Goal: Register for event/course

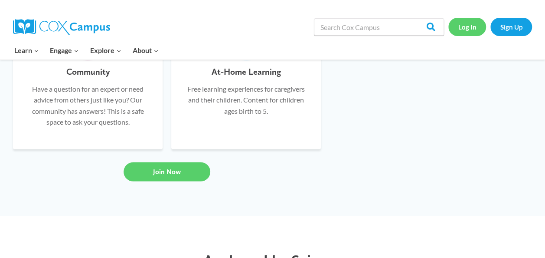
scroll to position [729, 0]
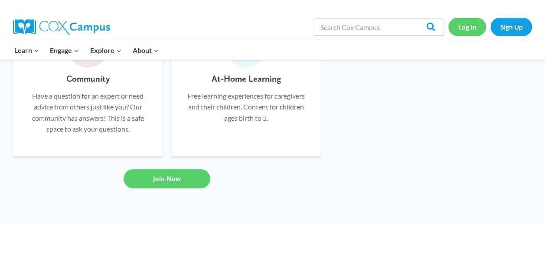
click at [476, 28] on link "Log In" at bounding box center [467, 27] width 38 height 18
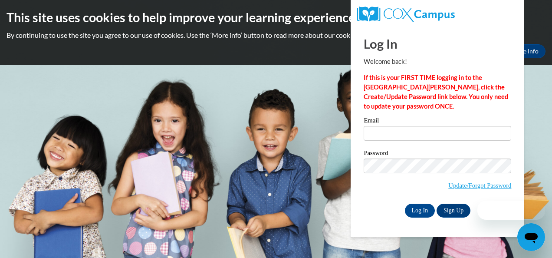
click at [456, 209] on button "Close message from company" at bounding box center [464, 210] width 17 height 17
click at [460, 206] on link "Sign Up" at bounding box center [453, 210] width 34 height 14
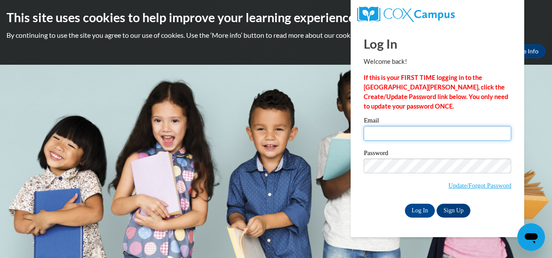
click at [432, 135] on input "Email" at bounding box center [436, 133] width 147 height 15
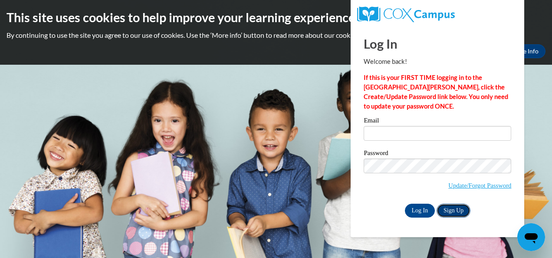
click at [454, 216] on link "Sign Up" at bounding box center [453, 210] width 34 height 14
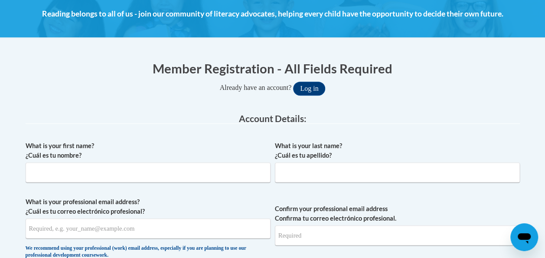
scroll to position [140, 0]
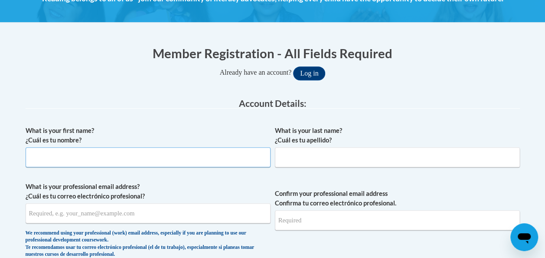
click at [233, 159] on input "What is your first name? ¿Cuál es tu nombre?" at bounding box center [148, 157] width 245 height 20
type input "Canita"
click at [307, 156] on input "What is your last name? ¿Cuál es tu apellido?" at bounding box center [397, 157] width 245 height 20
type input "Copes"
click at [167, 213] on input "What is your professional email address? ¿Cuál es tu correo electrónico profesi…" at bounding box center [148, 213] width 245 height 20
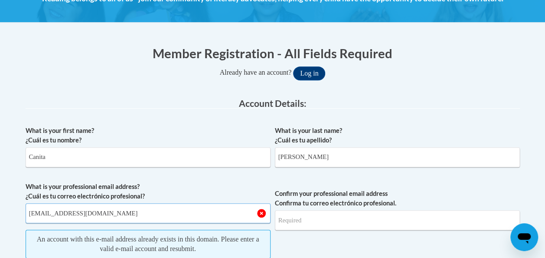
type input "canitacopes@gmail.com"
click at [333, 223] on input "Confirm your professional email address Confirma tu correo electrónico profesio…" at bounding box center [397, 220] width 245 height 20
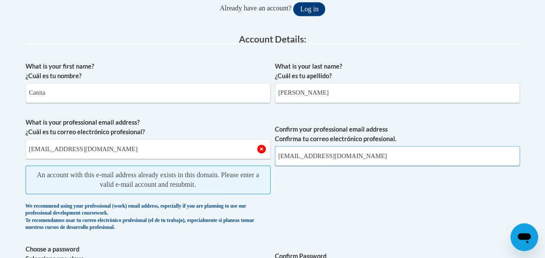
scroll to position [285, 0]
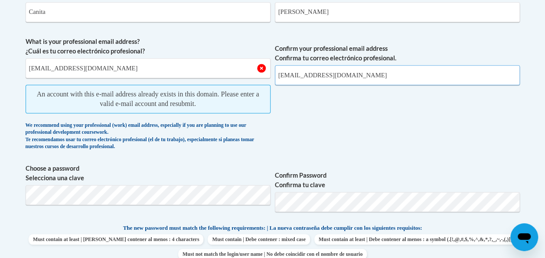
type input "canitacopes@gmail.com"
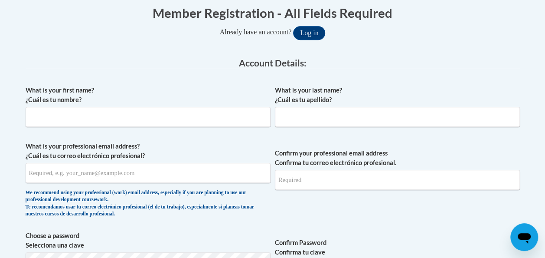
scroll to position [195, 0]
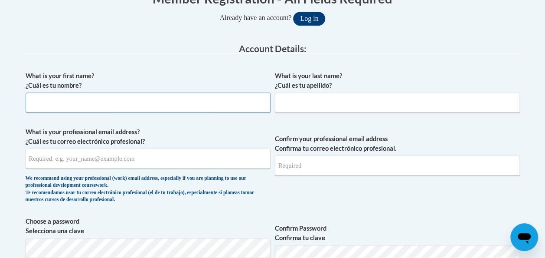
click at [140, 101] on input "What is your first name? ¿Cuál es tu nombre?" at bounding box center [148, 102] width 245 height 20
type input "Canita"
type input "Copes"
click at [107, 159] on input "What is your professional email address? ¿Cuál es tu correo electrónico profesi…" at bounding box center [148, 158] width 245 height 20
type input "ccopes@student.clayton.edu"
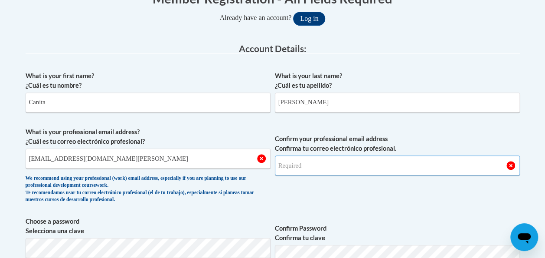
type input "ccopes@student.clayton.edu"
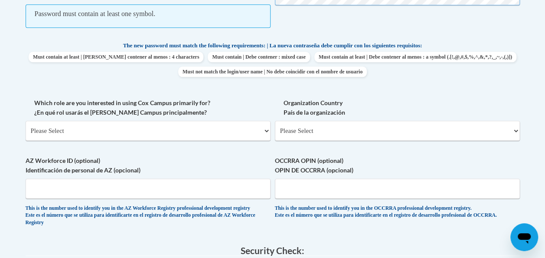
scroll to position [456, 0]
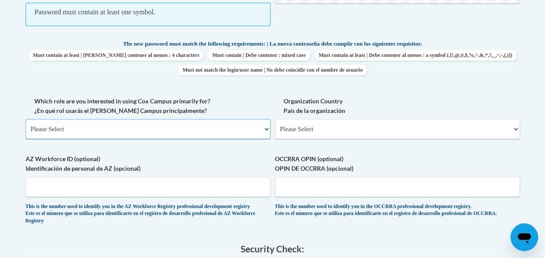
click at [264, 126] on select "Please Select College/University | Colegio/Universidad Community/Nonprofit Part…" at bounding box center [148, 129] width 245 height 20
select select "5a18ea06-2b54-4451-96f2-d152daf9eac5"
click at [26, 119] on select "Please Select College/University | Colegio/Universidad Community/Nonprofit Part…" at bounding box center [148, 129] width 245 height 20
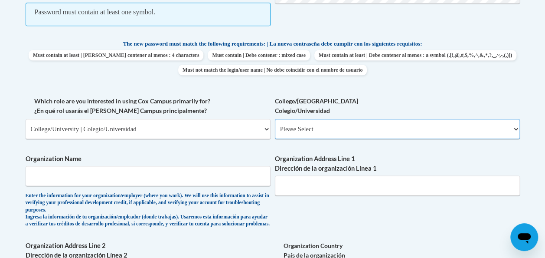
click at [510, 128] on select "Please Select College/University Staff | Empleado universitario College/Univers…" at bounding box center [397, 129] width 245 height 20
select select "99b32b07-cffc-426c-8bf6-0cd77760d84b"
click at [275, 119] on select "Please Select College/University Staff | Empleado universitario College/Univers…" at bounding box center [397, 129] width 245 height 20
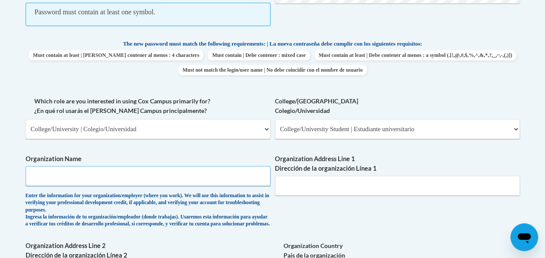
click at [245, 177] on input "Organization Name" at bounding box center [148, 176] width 245 height 20
type input "Clayton State Universityy"
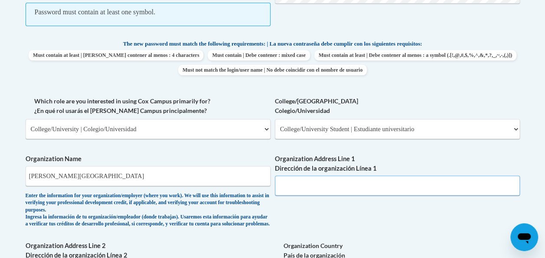
click at [378, 185] on input "Organization Address Line 1 Dirección de la organización Línea 1" at bounding box center [397, 185] width 245 height 20
type input "2000 Clayton State Blvd. Morrow, GA. 30260"
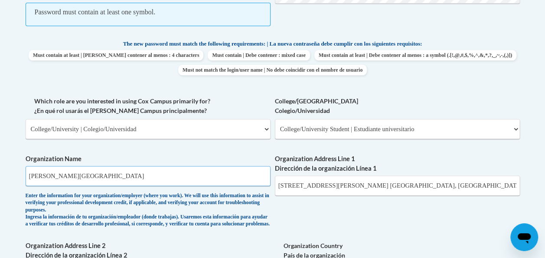
click at [178, 177] on input "Clayton State Universityy" at bounding box center [148, 176] width 245 height 20
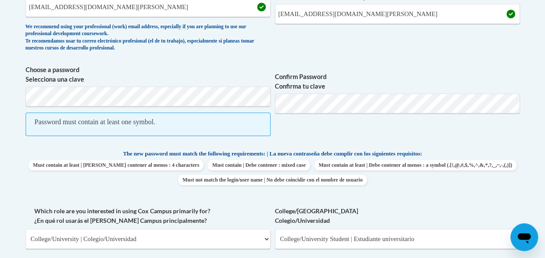
scroll to position [323, 0]
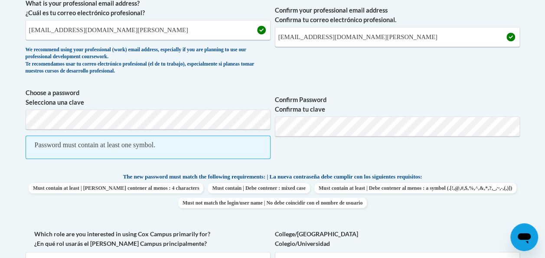
type input "Clayton State University"
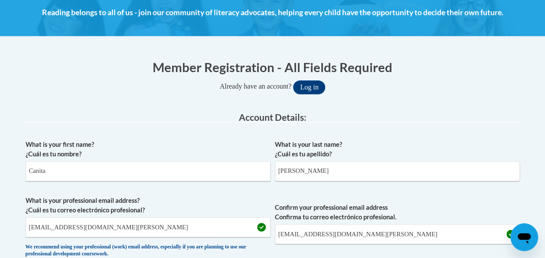
scroll to position [109, 0]
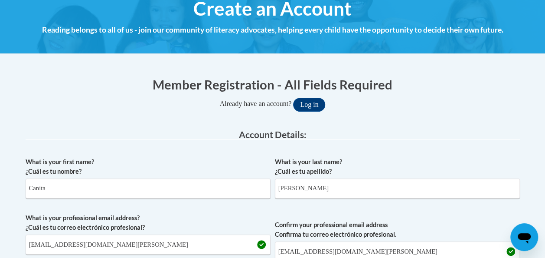
drag, startPoint x: 547, startPoint y: 251, endPoint x: 382, endPoint y: 106, distance: 219.3
click at [382, 106] on div "Already have an account? Log in" at bounding box center [273, 105] width 494 height 14
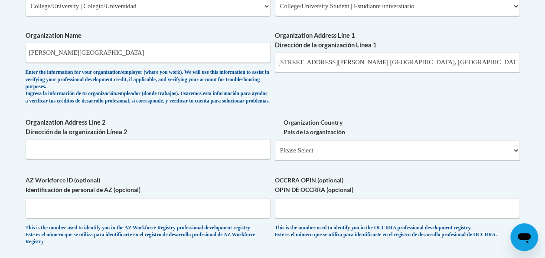
scroll to position [566, 0]
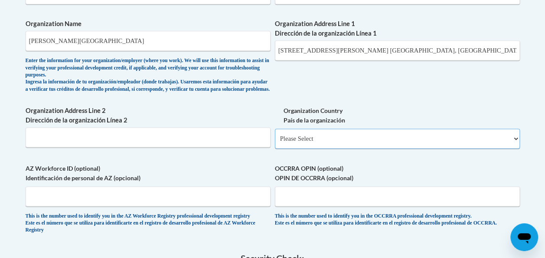
click at [513, 141] on select "Please Select United States | Estados Unidos Outside of the United States | Fue…" at bounding box center [397, 138] width 245 height 20
select select "ad49bcad-a171-4b2e-b99c-48b446064914"
click at [275, 135] on select "Please Select United States | Estados Unidos Outside of the United States | Fue…" at bounding box center [397, 138] width 245 height 20
select select
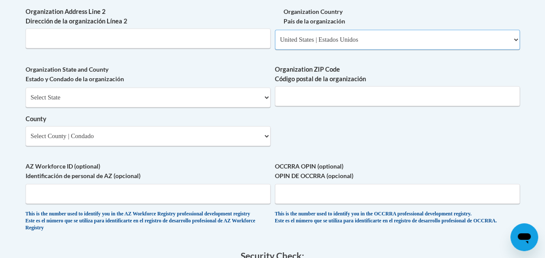
scroll to position [699, 0]
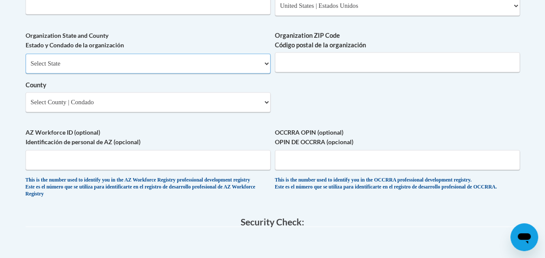
click at [264, 65] on select "Select State Alabama Alaska Arizona Arkansas California Colorado Connecticut De…" at bounding box center [148, 63] width 245 height 20
select select "Georgia"
click at [26, 60] on select "Select State Alabama Alaska Arizona Arkansas California Colorado Connecticut De…" at bounding box center [148, 63] width 245 height 20
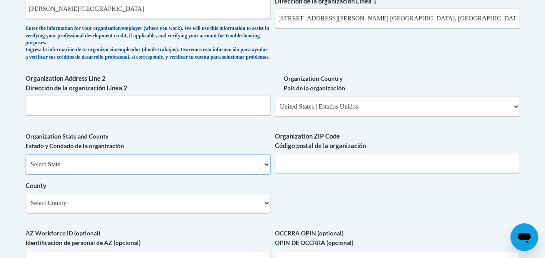
scroll to position [595, 0]
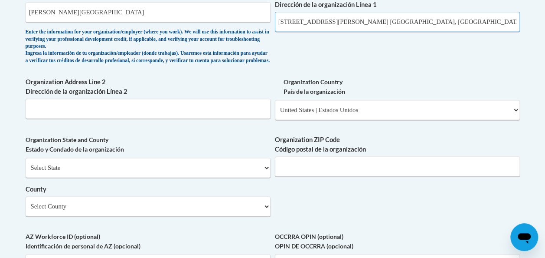
click at [419, 23] on input "2000 Clayton State Blvd. Morrow, GA. 30260" at bounding box center [397, 22] width 245 height 20
type input "2000 Clayton State Blvd."
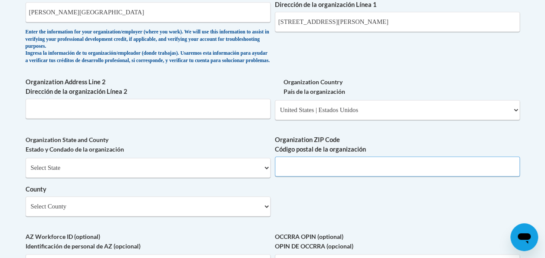
click at [318, 167] on input "Organization ZIP Code Código postal de la organización" at bounding box center [397, 166] width 245 height 20
type input "30260"
click at [244, 211] on select "Select County Appling Atkinson Bacon Baker Baldwin Banks Barrow Bartow Ben Hill…" at bounding box center [148, 206] width 245 height 20
select select "Clayton"
click at [26, 202] on select "Select County Appling Atkinson Bacon Baker Baldwin Banks Barrow Bartow Ben Hill…" at bounding box center [148, 206] width 245 height 20
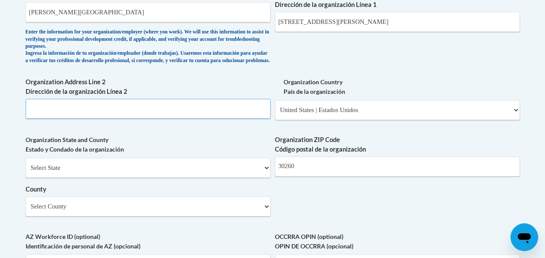
click at [193, 111] on input "Organization Address Line 2 Dirección de la organización Línea 2" at bounding box center [148, 108] width 245 height 20
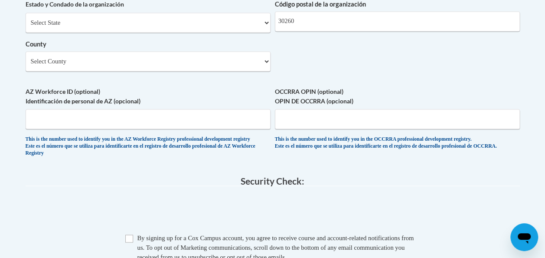
scroll to position [774, 0]
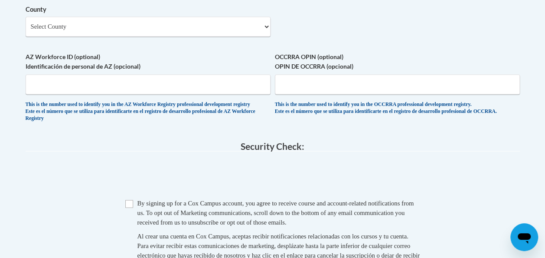
type input "Morrow"
click at [134, 219] on span "Checkbox By signing up for a Cox Campus account, you agree to receive course an…" at bounding box center [272, 238] width 295 height 80
click at [131, 207] on input "Checkbox" at bounding box center [129, 203] width 8 height 8
checkbox input "true"
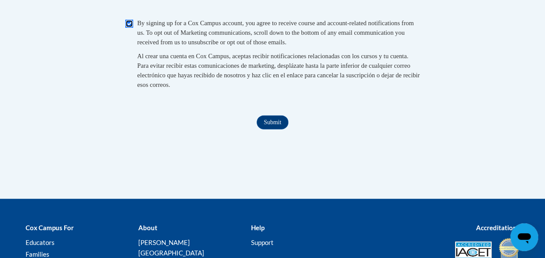
scroll to position [1012, 0]
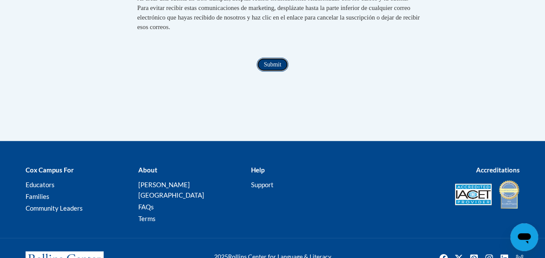
click at [270, 72] on input "Submit" at bounding box center [272, 65] width 31 height 14
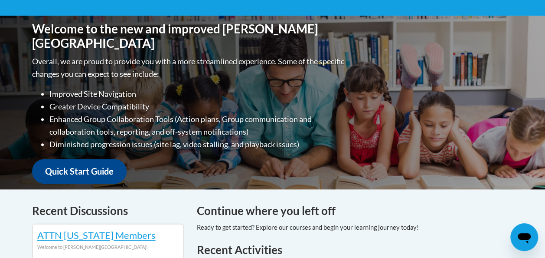
scroll to position [157, 0]
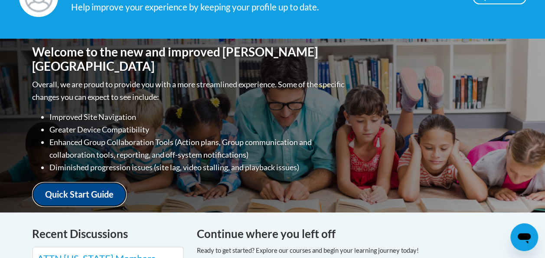
click at [96, 188] on link "Quick Start Guide" at bounding box center [79, 194] width 95 height 25
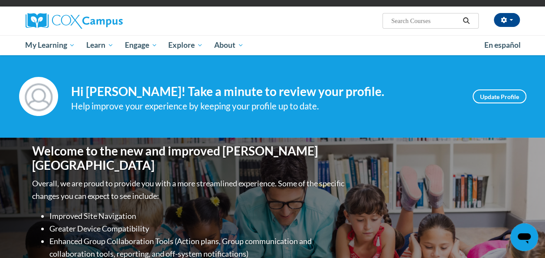
scroll to position [36, 0]
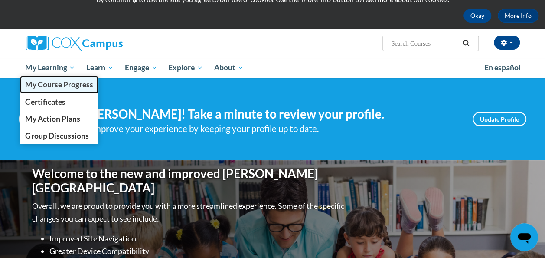
click at [59, 84] on span "My Course Progress" at bounding box center [59, 84] width 68 height 9
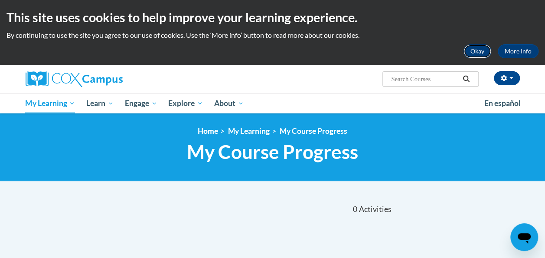
click at [482, 51] on button "Okay" at bounding box center [478, 51] width 28 height 14
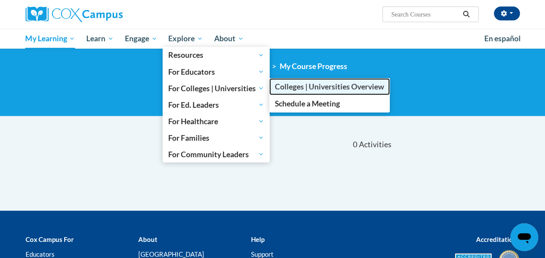
drag, startPoint x: 309, startPoint y: 83, endPoint x: 291, endPoint y: 89, distance: 18.8
click at [291, 89] on span "Colleges | Universities Overview" at bounding box center [329, 86] width 109 height 9
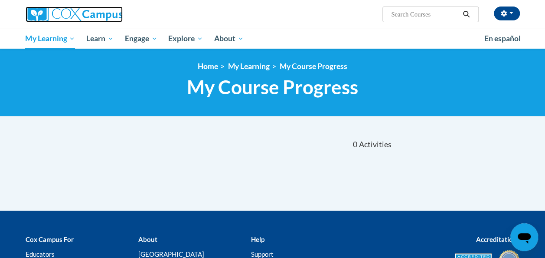
click at [94, 13] on img at bounding box center [74, 15] width 97 height 16
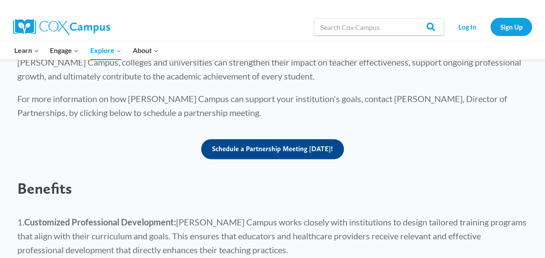
scroll to position [532, 0]
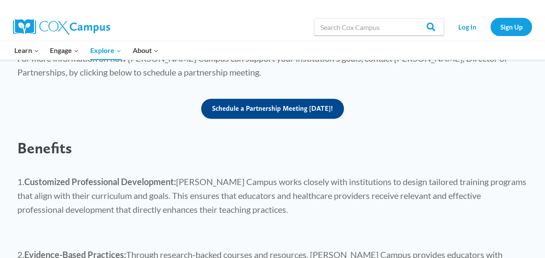
drag, startPoint x: 546, startPoint y: 251, endPoint x: 379, endPoint y: 121, distance: 211.4
click at [379, 130] on div "Benefits" at bounding box center [273, 148] width 528 height 36
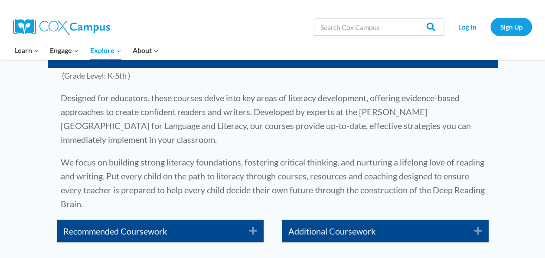
scroll to position [1413, 0]
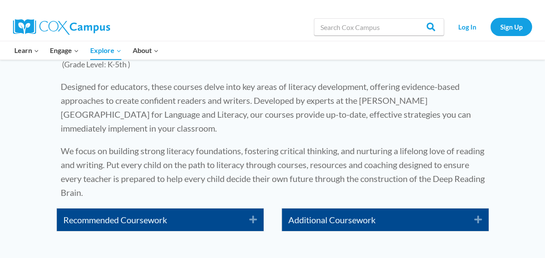
click at [206, 212] on link "Recommended Coursework" at bounding box center [149, 219] width 173 height 14
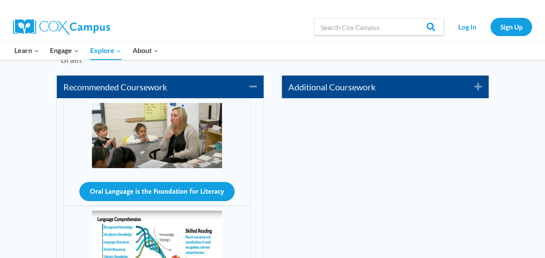
scroll to position [1563, 0]
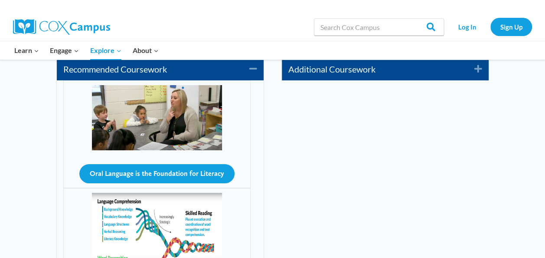
drag, startPoint x: 547, startPoint y: 252, endPoint x: 341, endPoint y: 158, distance: 226.6
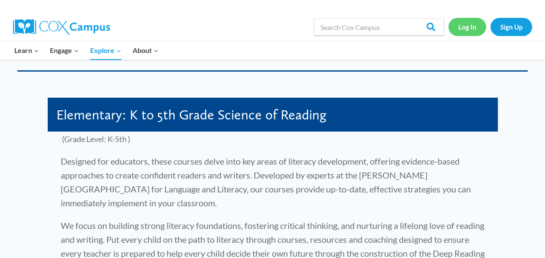
click at [470, 28] on link "Log In" at bounding box center [467, 27] width 38 height 18
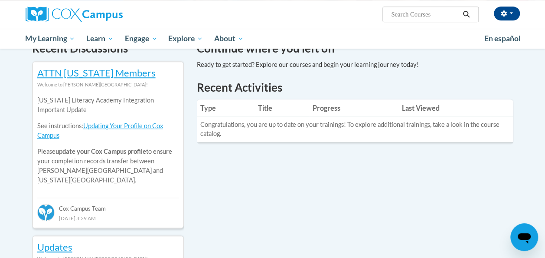
scroll to position [295, 0]
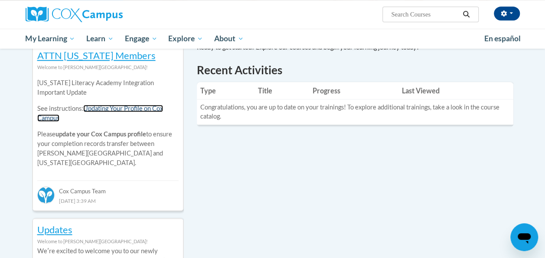
click at [127, 111] on link "Updating Your Profile on Cox Campus" at bounding box center [100, 112] width 126 height 17
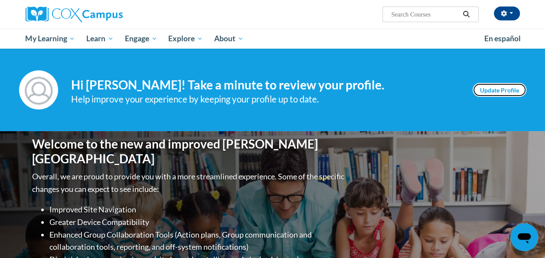
click at [506, 88] on link "Update Profile" at bounding box center [500, 90] width 54 height 14
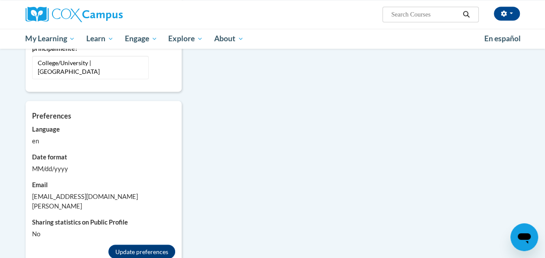
scroll to position [670, 0]
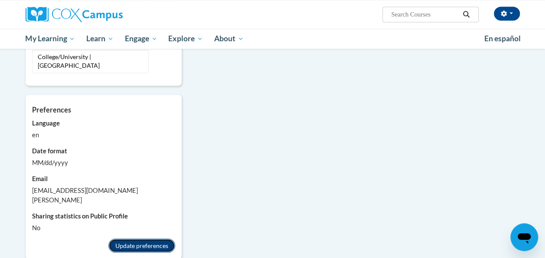
click at [137, 238] on button "Update preferences" at bounding box center [141, 245] width 67 height 14
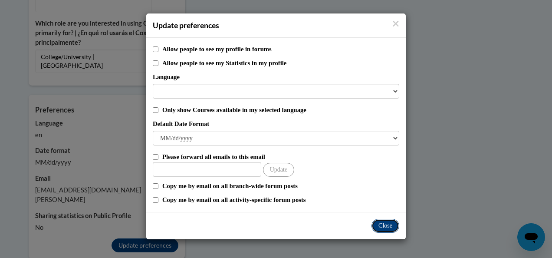
click at [391, 224] on button "Close" at bounding box center [385, 226] width 28 height 14
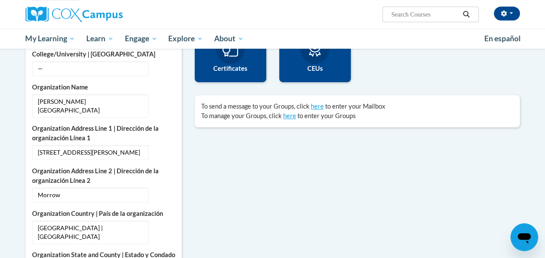
scroll to position [219, 0]
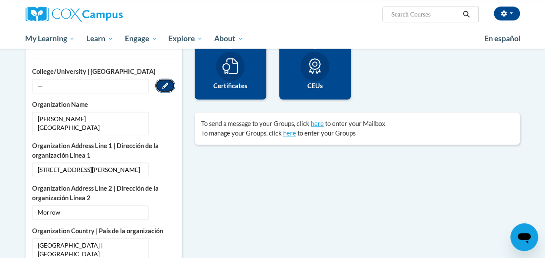
click at [162, 86] on icon "Custom profile fields" at bounding box center [165, 85] width 6 height 6
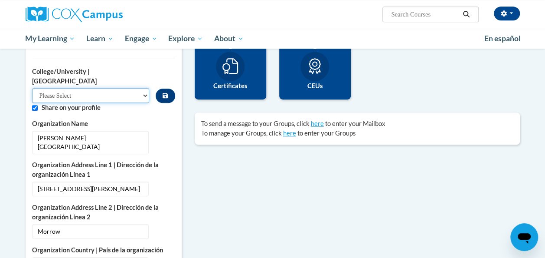
click at [146, 88] on select "Please Select College/University Staff | Empleado universitario College/Univers…" at bounding box center [91, 95] width 118 height 15
select select "99b32b07-cffc-426c-8bf6-0cd77760d84b"
click at [32, 88] on select "Please Select College/University Staff | Empleado universitario College/Univers…" at bounding box center [91, 95] width 118 height 15
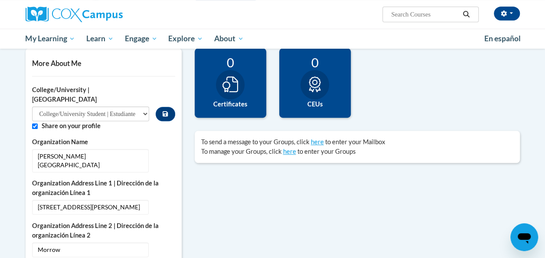
scroll to position [236, 0]
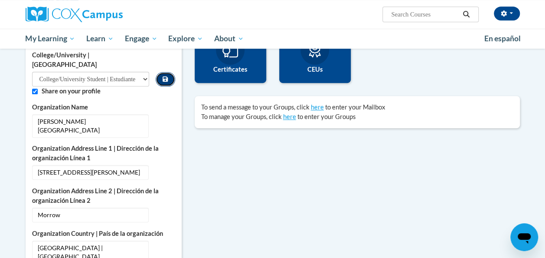
click at [167, 76] on icon "Custom profile fields" at bounding box center [165, 78] width 5 height 5
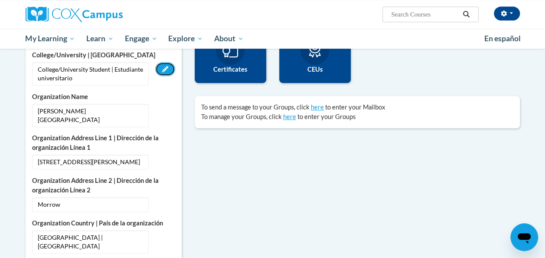
click at [167, 71] on icon "Custom profile fields" at bounding box center [165, 69] width 6 height 6
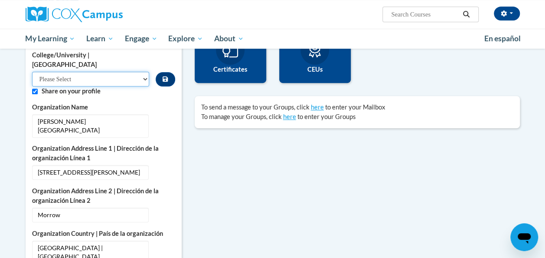
click at [145, 72] on select "Please Select College/University Staff | Empleado universitario College/Univers…" at bounding box center [91, 79] width 118 height 15
select select "99b32b07-cffc-426c-8bf6-0cd77760d84b"
click at [32, 72] on select "Please Select College/University Staff | Empleado universitario College/Univers…" at bounding box center [91, 79] width 118 height 15
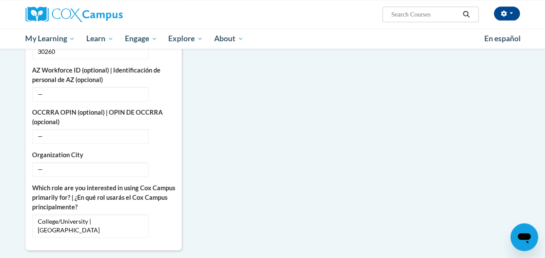
scroll to position [542, 0]
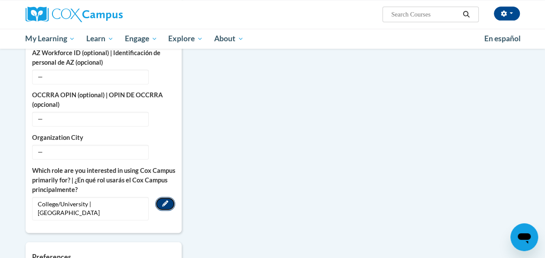
click at [165, 196] on button "Edit" at bounding box center [165, 203] width 20 height 14
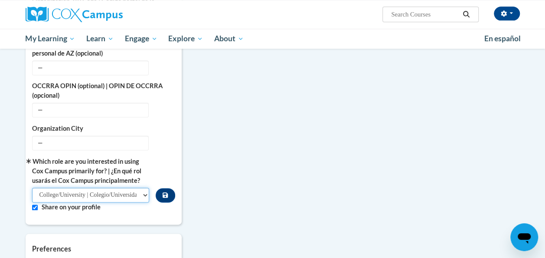
click at [146, 187] on select "Please Select College/University | Colegio/Universidad Community/Nonprofit Part…" at bounding box center [91, 194] width 118 height 15
select select "fbf2d438-af2f-41f8-98f1-81c410e29de3"
click at [32, 187] on select "Please Select College/University | Colegio/Universidad Community/Nonprofit Part…" at bounding box center [91, 194] width 118 height 15
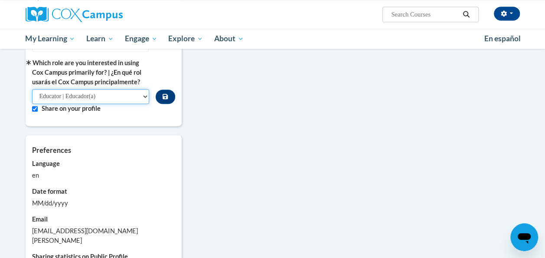
scroll to position [680, 0]
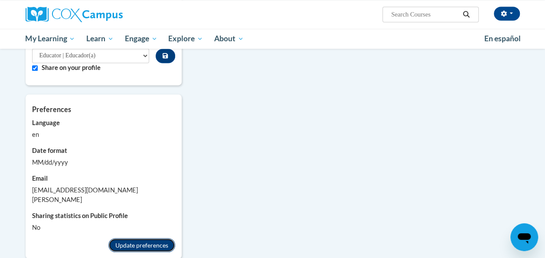
click at [150, 238] on button "Update preferences" at bounding box center [141, 245] width 67 height 14
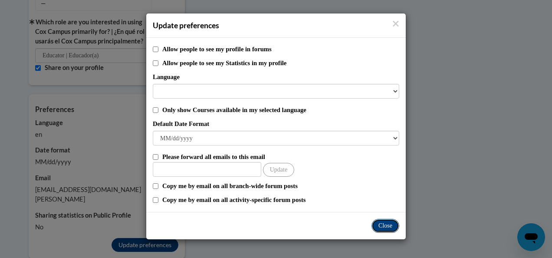
click at [393, 225] on button "Close" at bounding box center [385, 226] width 28 height 14
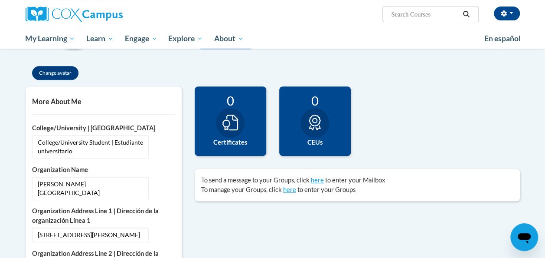
scroll to position [162, 0]
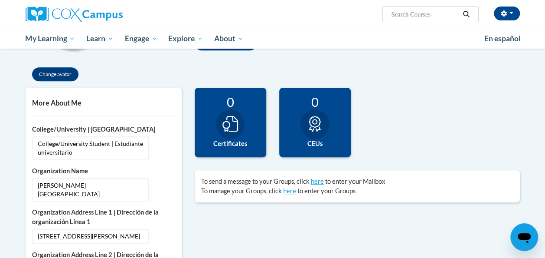
click at [525, 238] on icon "Open messaging window" at bounding box center [524, 238] width 13 height 10
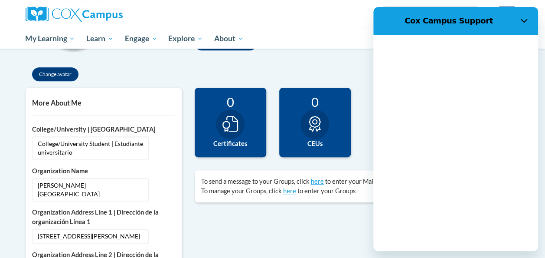
scroll to position [0, 0]
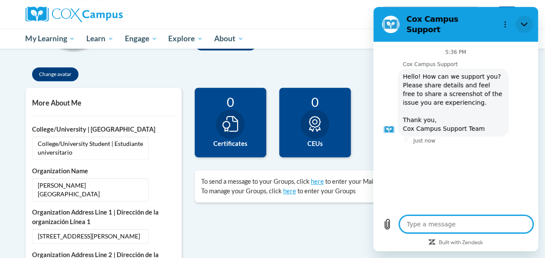
click at [526, 21] on icon "Close" at bounding box center [524, 24] width 7 height 7
type textarea "x"
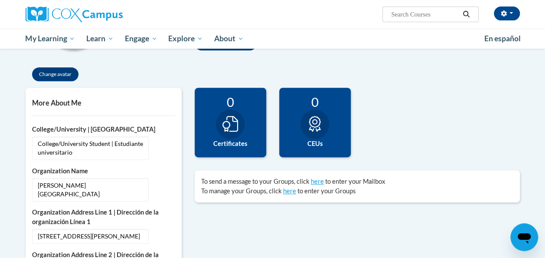
click at [238, 140] on label "Certificates" at bounding box center [230, 144] width 59 height 10
click at [239, 125] on div at bounding box center [230, 123] width 29 height 29
click at [68, 72] on button "Change avatar" at bounding box center [55, 74] width 46 height 14
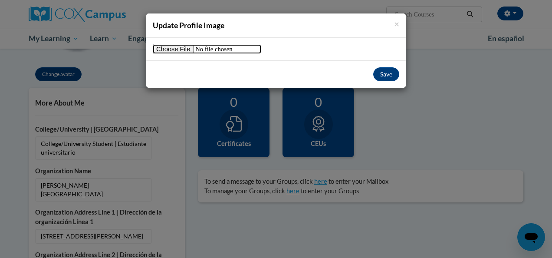
click at [180, 50] on input "file" at bounding box center [207, 49] width 108 height 10
type input "C:\fakepath\20250611_141733.jpg"
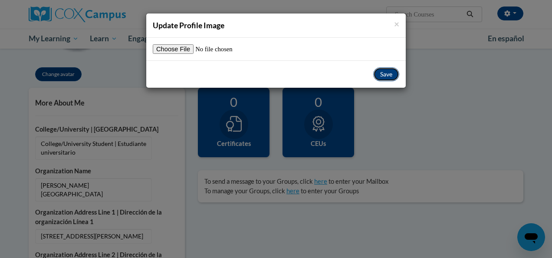
click at [385, 75] on button "Save" at bounding box center [386, 74] width 26 height 14
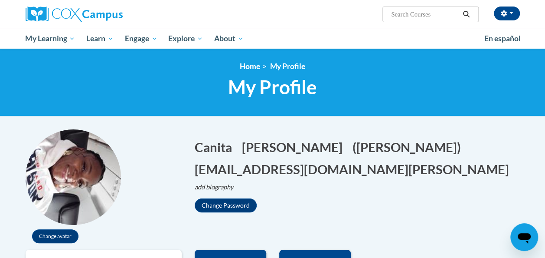
click at [69, 183] on img at bounding box center [73, 176] width 95 height 95
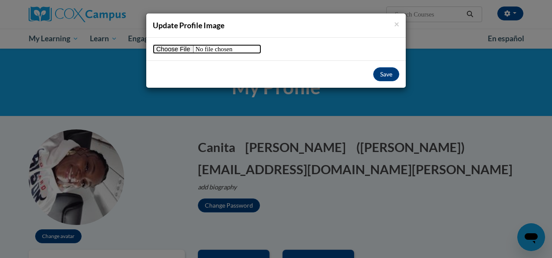
click at [165, 51] on input "file" at bounding box center [207, 49] width 108 height 10
type input "C:\fakepath\20250607_204829.jpg"
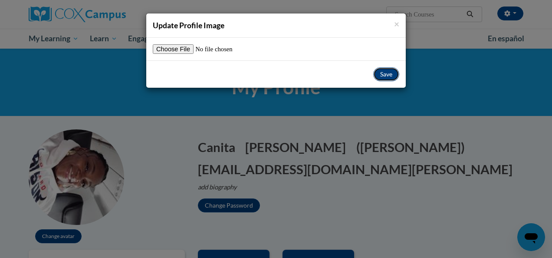
click at [393, 75] on button "Save" at bounding box center [386, 74] width 26 height 14
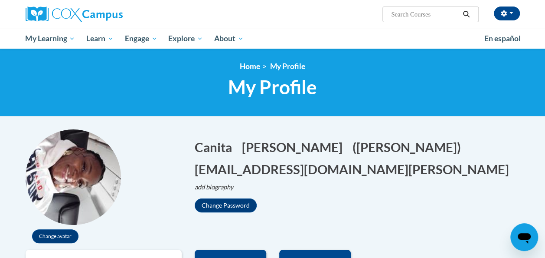
click at [69, 172] on img at bounding box center [73, 176] width 95 height 95
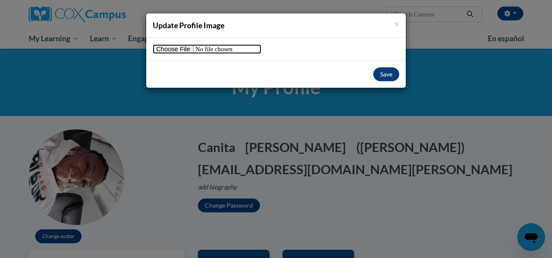
click at [172, 49] on input "file" at bounding box center [207, 49] width 108 height 10
type input "C:\fakepath\20250611_141733.jpg"
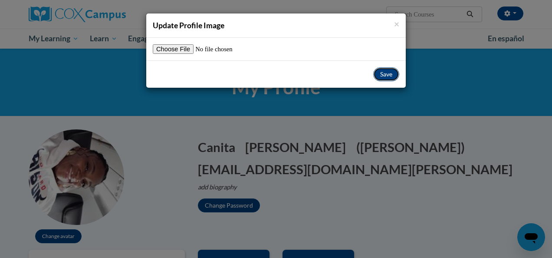
click at [391, 72] on button "Save" at bounding box center [386, 74] width 26 height 14
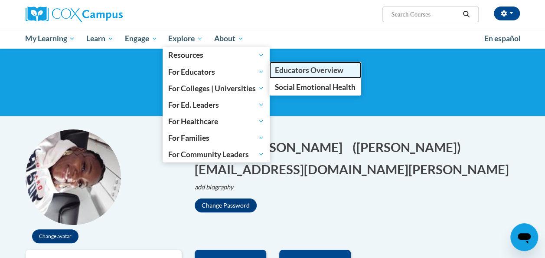
click at [291, 71] on span "Educators Overview" at bounding box center [309, 69] width 69 height 9
type textarea "x"
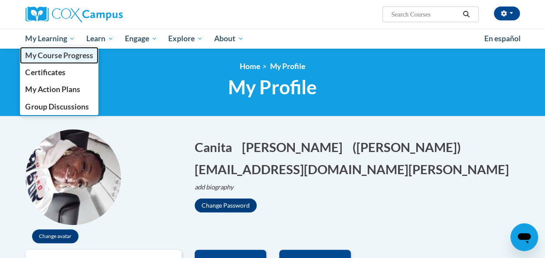
click at [68, 62] on link "My Course Progress" at bounding box center [59, 55] width 79 height 17
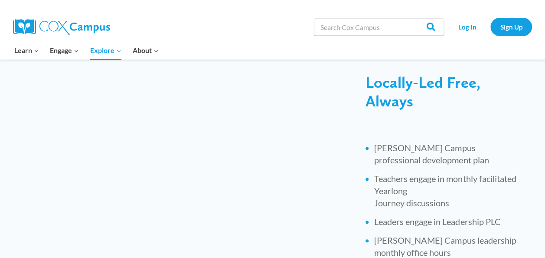
scroll to position [342, 0]
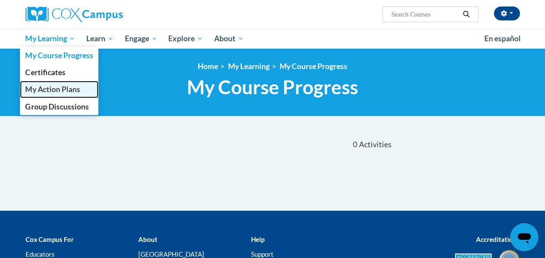
click at [52, 88] on span "My Action Plans" at bounding box center [52, 89] width 55 height 9
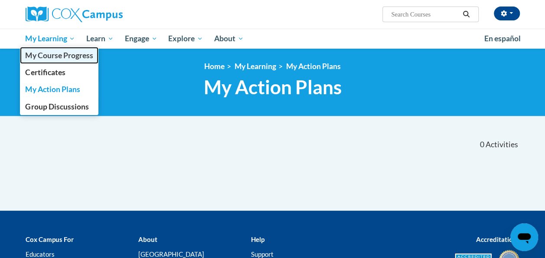
click at [56, 55] on span "My Course Progress" at bounding box center [59, 55] width 68 height 9
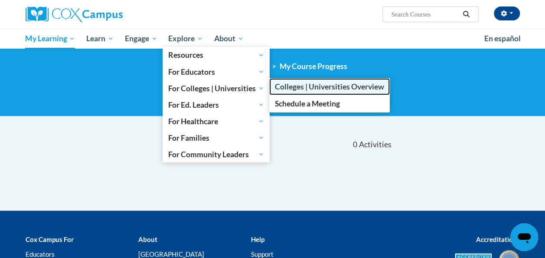
click at [300, 89] on span "Colleges | Universities Overview" at bounding box center [329, 86] width 109 height 9
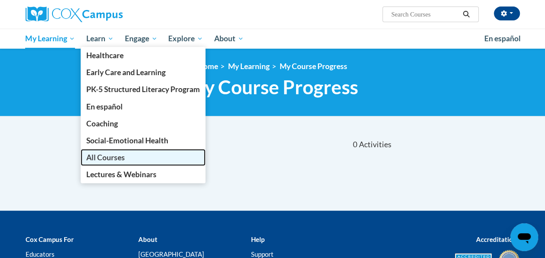
click at [105, 151] on link "All Courses" at bounding box center [143, 157] width 125 height 17
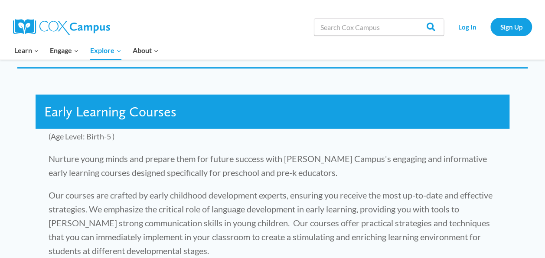
scroll to position [1046, 0]
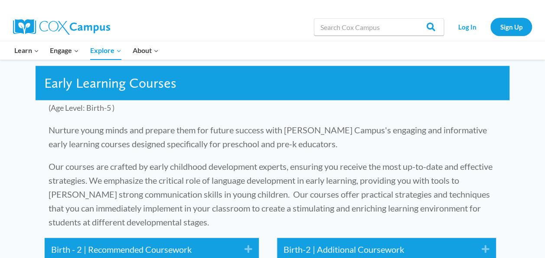
drag, startPoint x: 551, startPoint y: 251, endPoint x: 390, endPoint y: 39, distance: 266.2
click at [390, 39] on div "Search in https://coxcampus.org/ Search Search" at bounding box center [379, 27] width 130 height 28
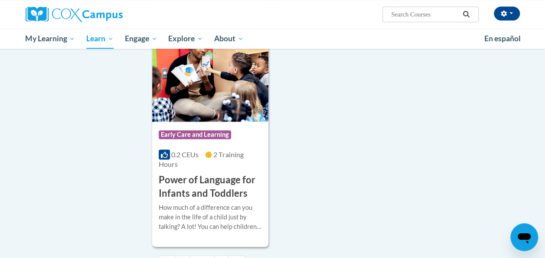
scroll to position [2122, 0]
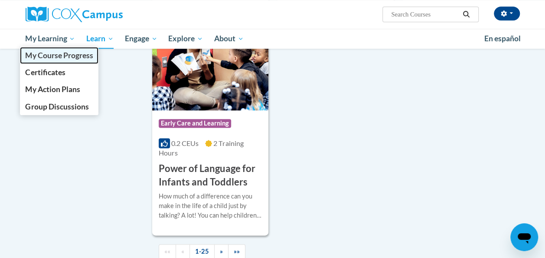
click at [46, 53] on span "My Course Progress" at bounding box center [59, 55] width 68 height 9
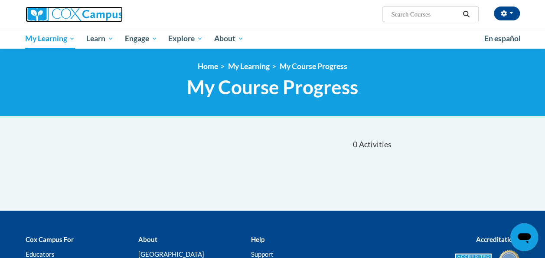
click at [85, 18] on img at bounding box center [74, 15] width 97 height 16
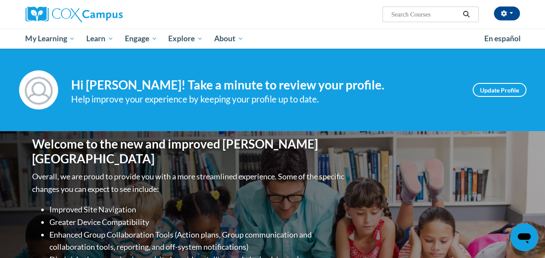
click at [431, 15] on input "Search..." at bounding box center [424, 14] width 69 height 10
type input "systemic explicit"
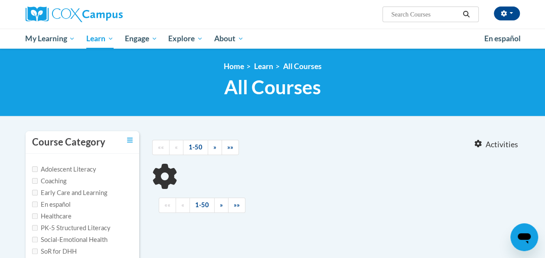
type input "systemic explicit"
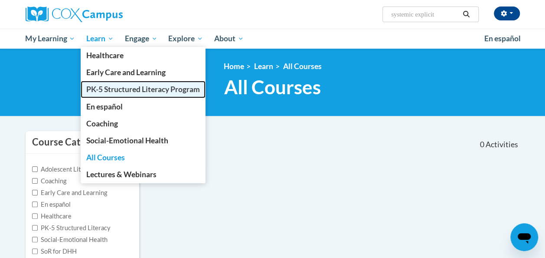
click at [117, 95] on link "PK-5 Structured Literacy Program" at bounding box center [143, 89] width 125 height 17
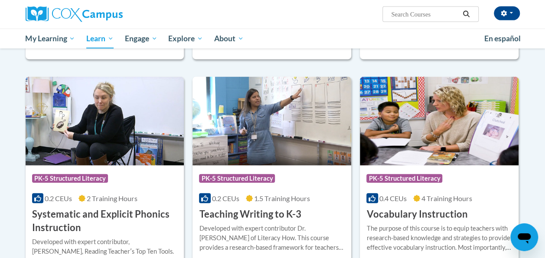
scroll to position [923, 0]
